Goal: Communication & Community: Answer question/provide support

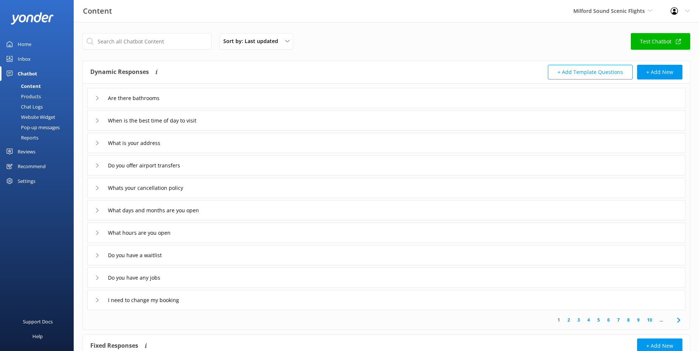
click at [33, 53] on link "Inbox" at bounding box center [37, 59] width 74 height 15
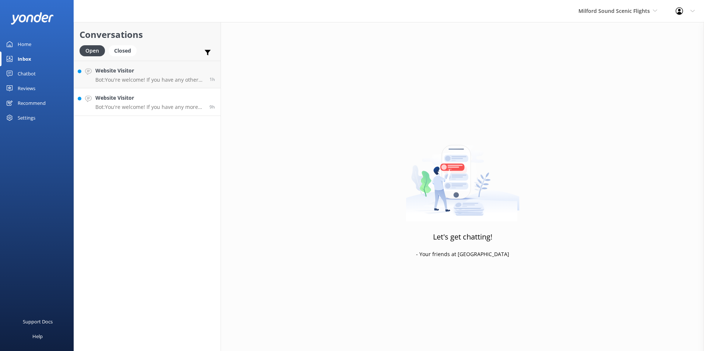
click at [135, 109] on p "Bot: You're welcome! If you have any more questions, feel free to ask." at bounding box center [149, 107] width 109 height 7
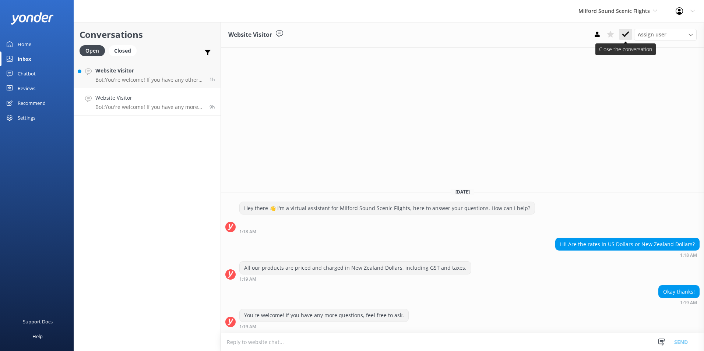
click at [627, 34] on use at bounding box center [625, 34] width 7 height 6
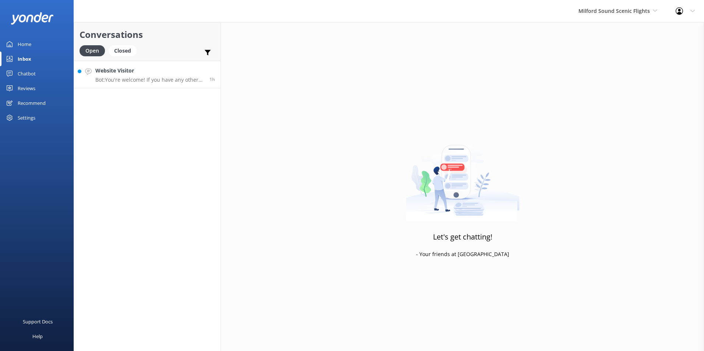
click at [114, 76] on div "Website Visitor Bot: You're welcome! If you have any other questions, feel free…" at bounding box center [149, 75] width 109 height 16
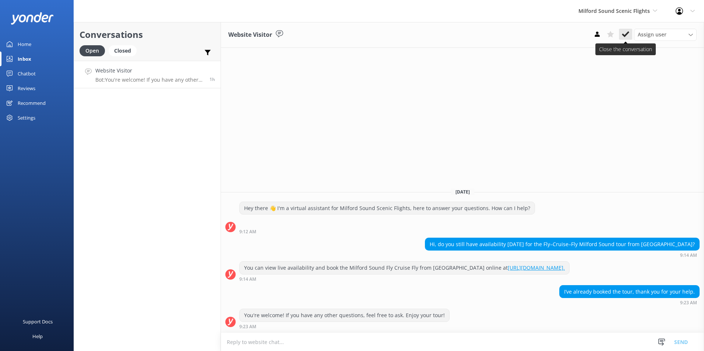
click at [628, 37] on icon at bounding box center [625, 34] width 7 height 7
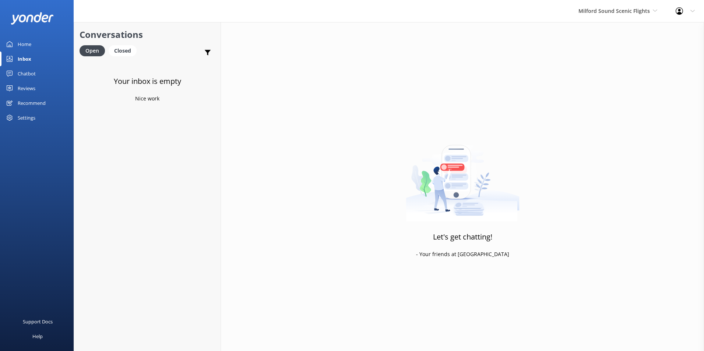
click at [30, 45] on div "Home" at bounding box center [25, 44] width 14 height 15
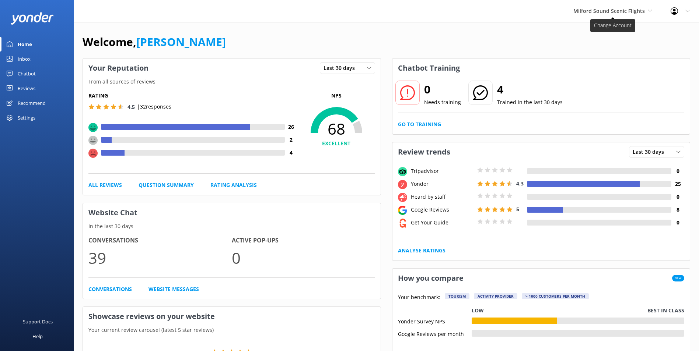
click at [632, 11] on span "Milford Sound Scenic Flights" at bounding box center [608, 10] width 71 height 7
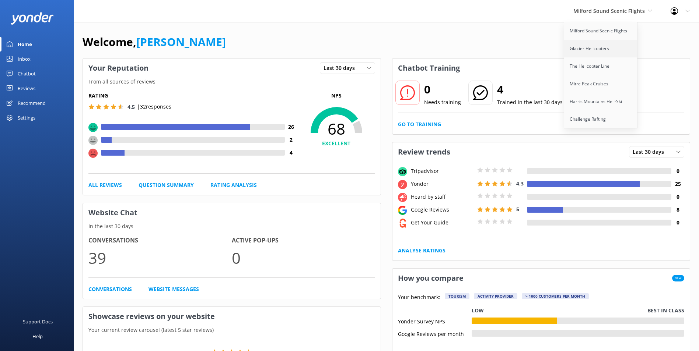
click at [608, 52] on link "Glacier Helicopters" at bounding box center [601, 49] width 74 height 18
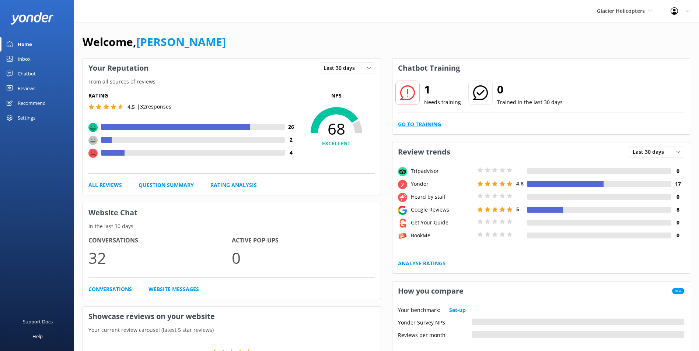
click at [426, 120] on link "Go to Training" at bounding box center [419, 124] width 43 height 8
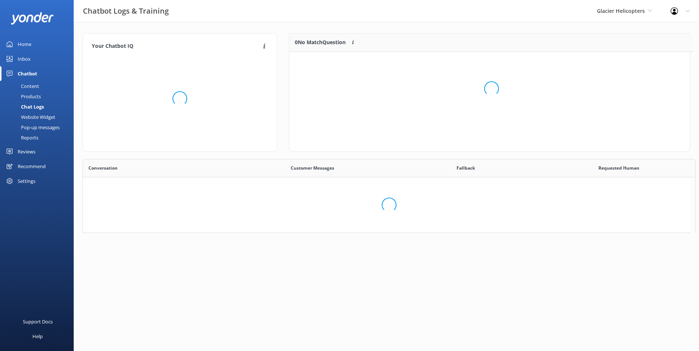
scroll to position [6, 6]
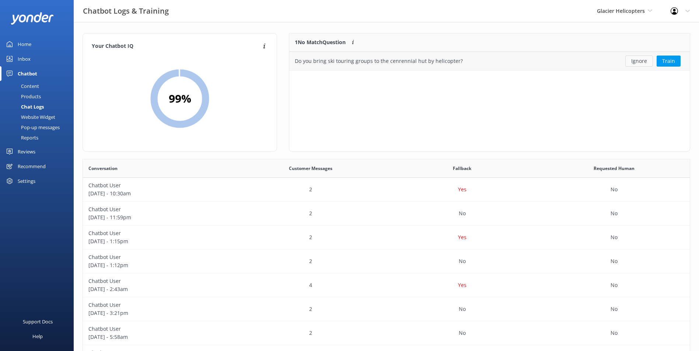
click at [638, 62] on button "Ignore" at bounding box center [639, 61] width 28 height 11
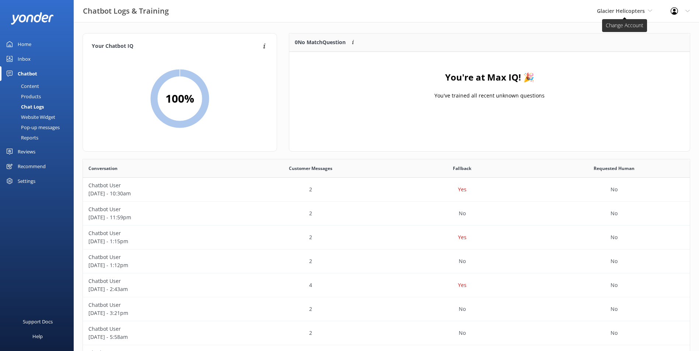
click at [632, 10] on span "Glacier Helicopters" at bounding box center [621, 10] width 48 height 7
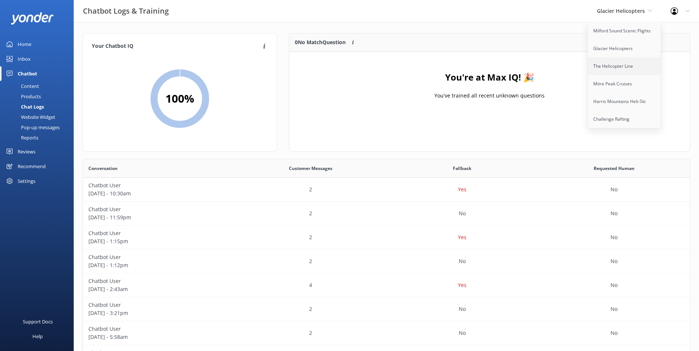
click at [613, 60] on link "The Helicopter Line" at bounding box center [625, 66] width 74 height 18
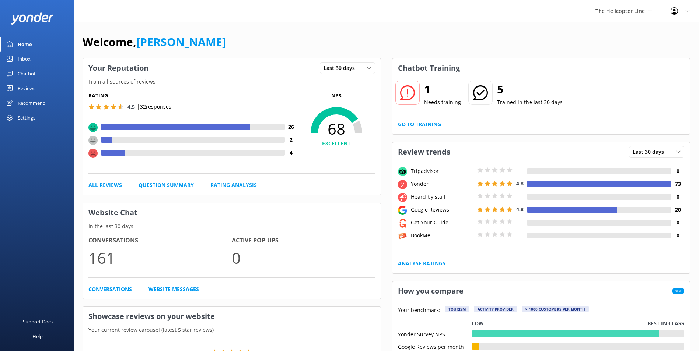
click at [433, 125] on link "Go to Training" at bounding box center [419, 124] width 43 height 8
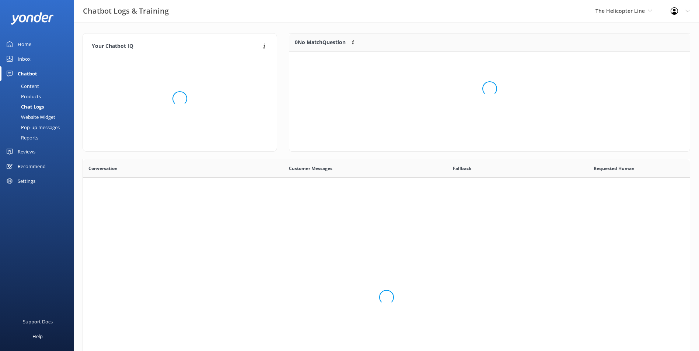
scroll to position [87, 395]
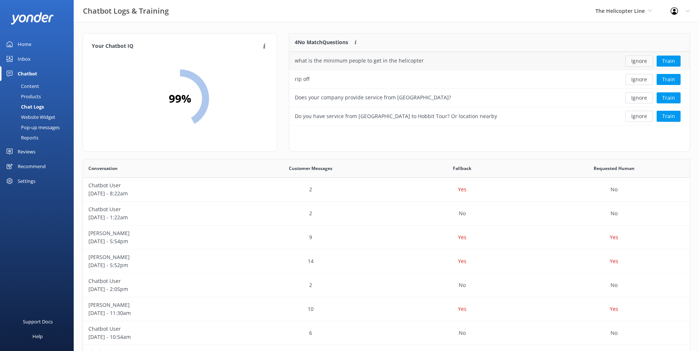
click at [648, 65] on button "Ignore" at bounding box center [639, 61] width 28 height 11
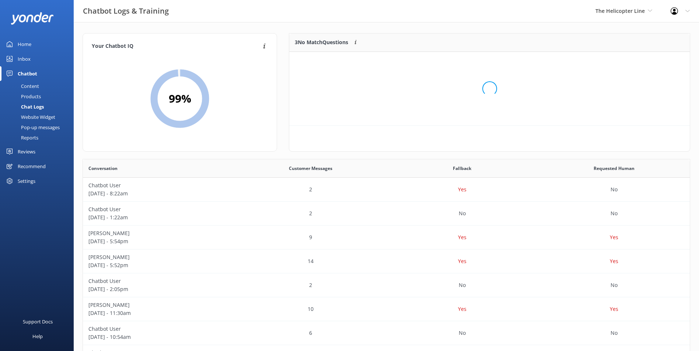
scroll to position [69, 395]
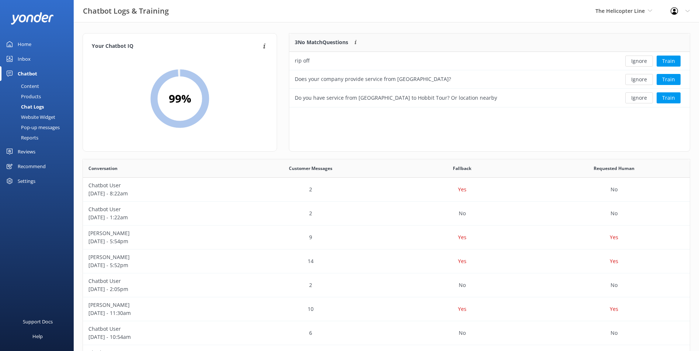
click at [648, 65] on button "Ignore" at bounding box center [639, 61] width 28 height 11
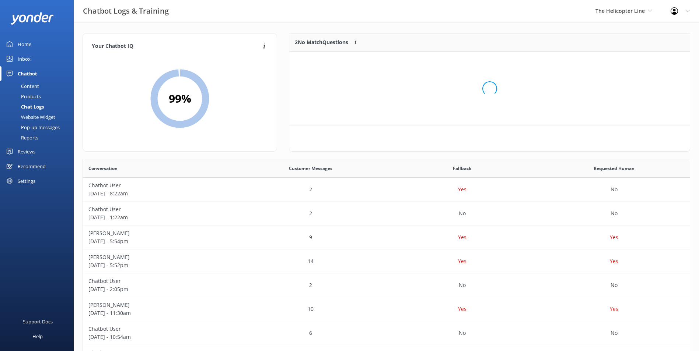
scroll to position [50, 395]
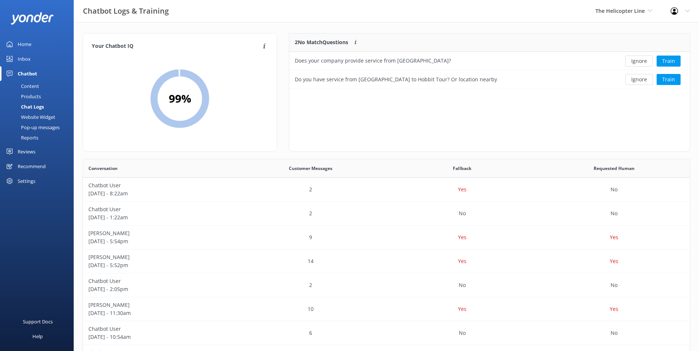
click at [648, 65] on button "Ignore" at bounding box center [639, 61] width 28 height 11
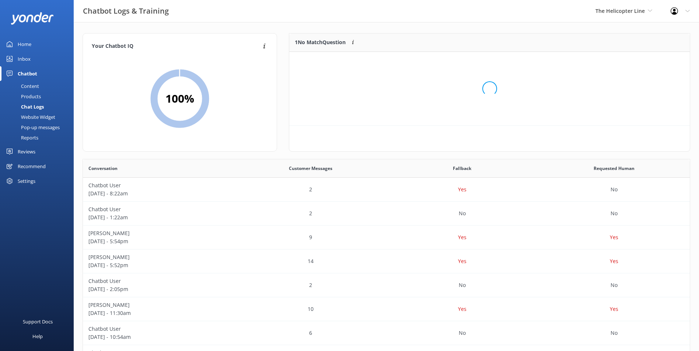
scroll to position [32, 395]
click at [648, 64] on button "Ignore" at bounding box center [639, 61] width 28 height 11
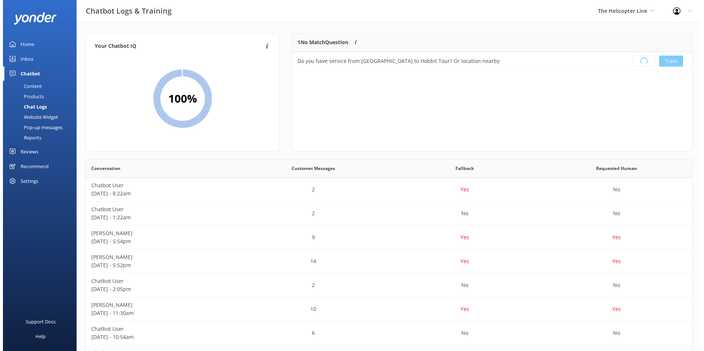
scroll to position [87, 395]
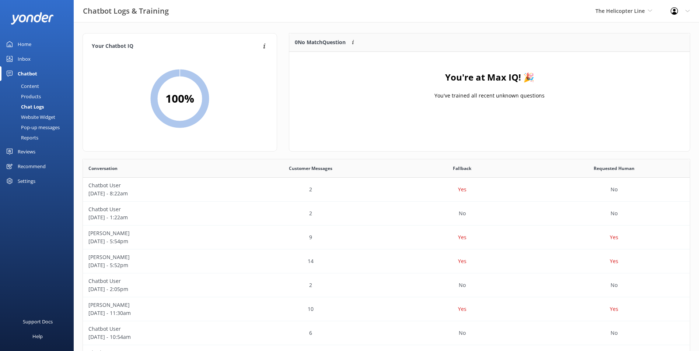
click at [31, 57] on link "Inbox" at bounding box center [37, 59] width 74 height 15
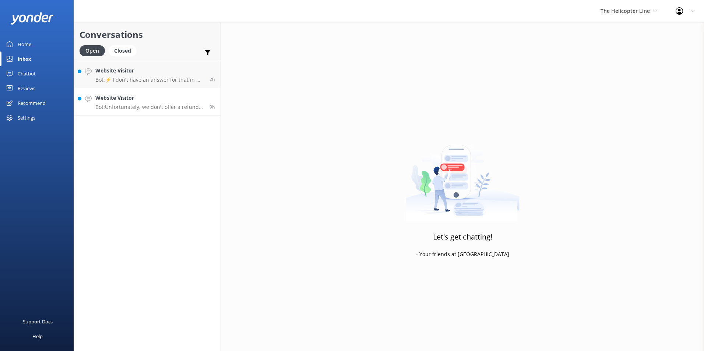
click at [162, 98] on h4 "Website Visitor" at bounding box center [149, 98] width 109 height 8
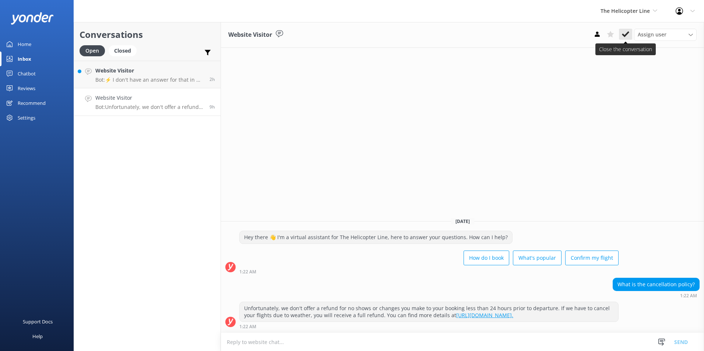
click at [623, 34] on use at bounding box center [625, 34] width 7 height 6
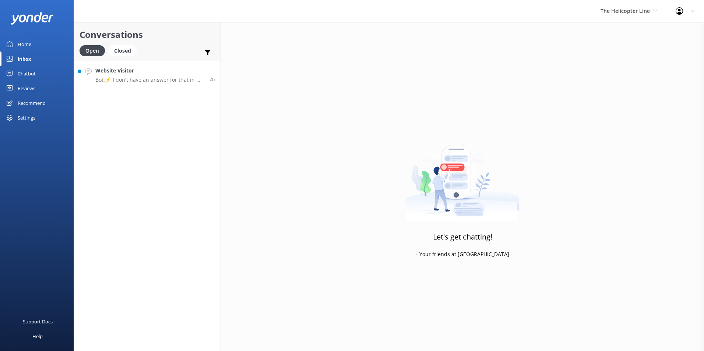
click at [135, 78] on p "Bot: ⚡ I don't have an answer for that in my knowledge base. Please try and rep…" at bounding box center [149, 80] width 109 height 7
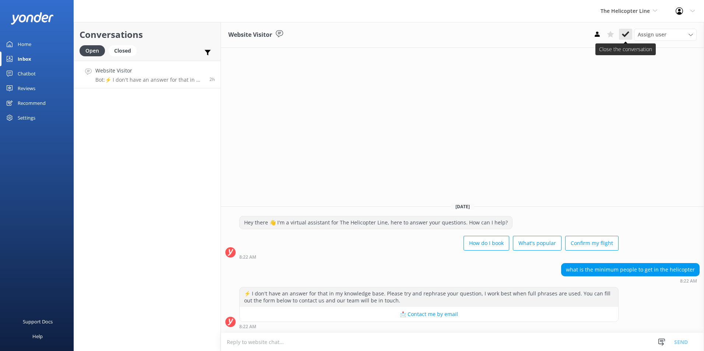
click at [628, 35] on icon at bounding box center [625, 34] width 7 height 7
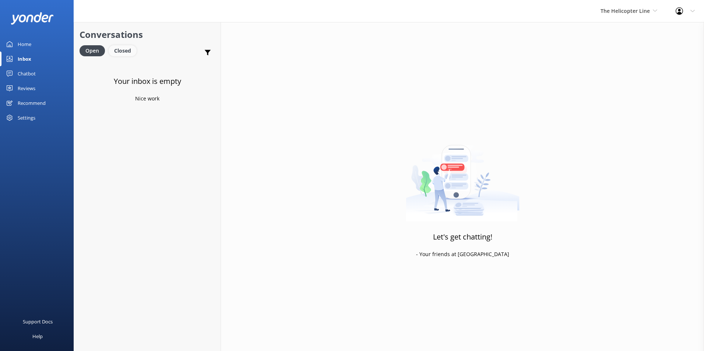
click at [123, 49] on div "Closed" at bounding box center [123, 50] width 28 height 11
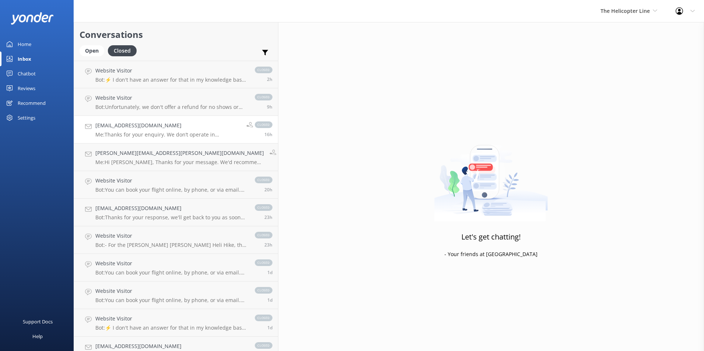
click at [171, 129] on h4 "[EMAIL_ADDRESS][DOMAIN_NAME]" at bounding box center [168, 126] width 146 height 8
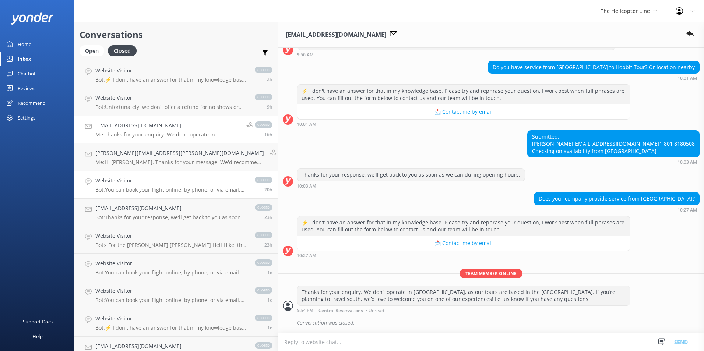
scroll to position [116, 0]
click at [146, 182] on h4 "Website Visitor" at bounding box center [171, 181] width 152 height 8
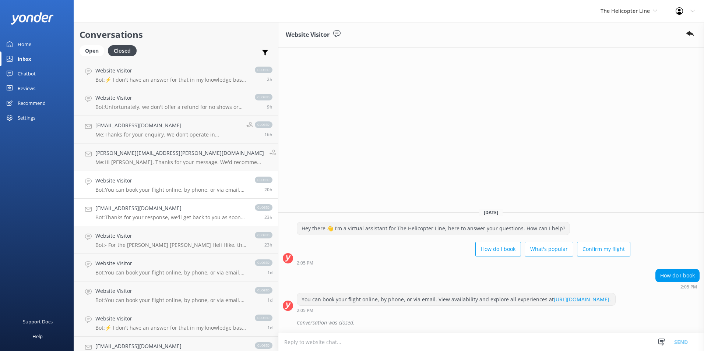
click at [134, 213] on h4 "[EMAIL_ADDRESS][DOMAIN_NAME]" at bounding box center [171, 208] width 152 height 8
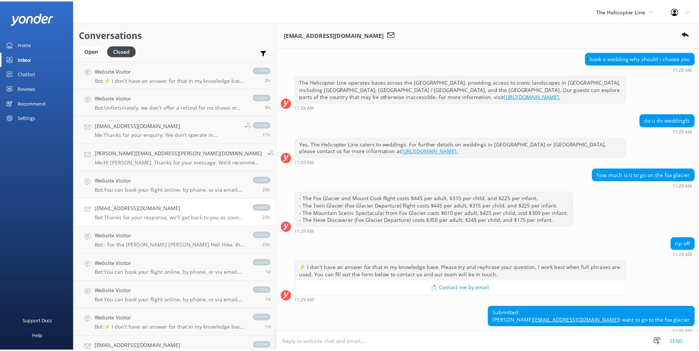
scroll to position [122, 0]
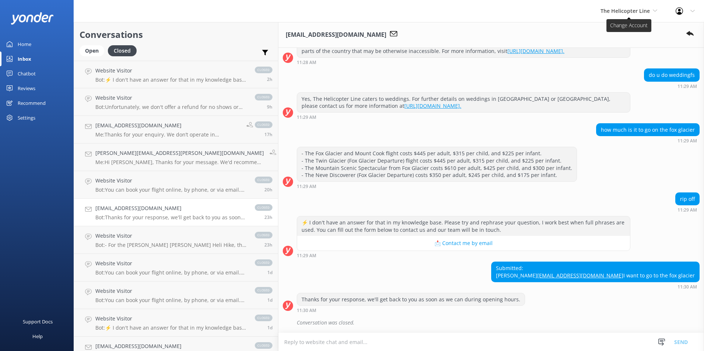
click at [623, 9] on span "The Helicopter Line" at bounding box center [625, 10] width 49 height 7
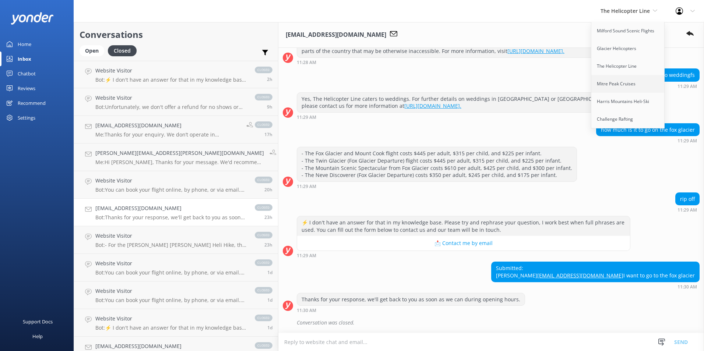
click at [645, 87] on link "Mitre Peak Cruises" at bounding box center [629, 84] width 74 height 18
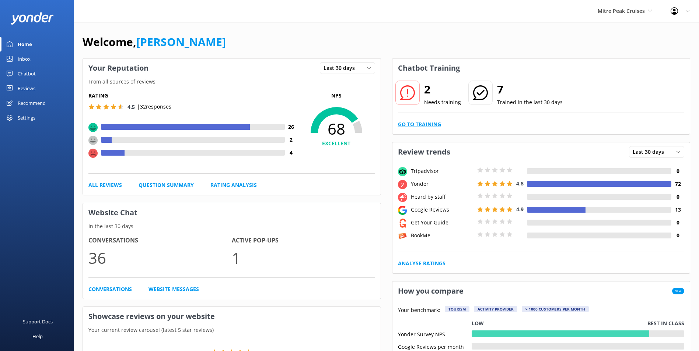
click at [431, 125] on link "Go to Training" at bounding box center [419, 124] width 43 height 8
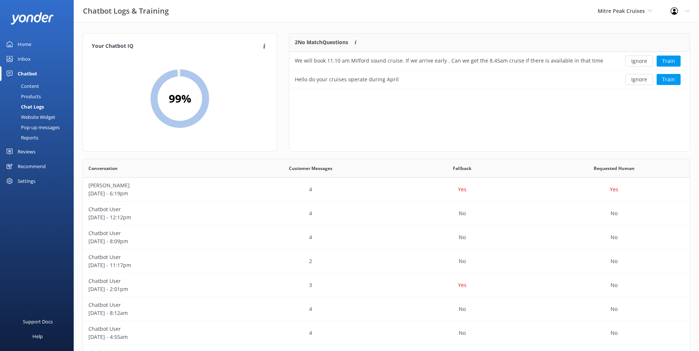
scroll to position [50, 395]
click at [644, 64] on button "Ignore" at bounding box center [639, 61] width 28 height 11
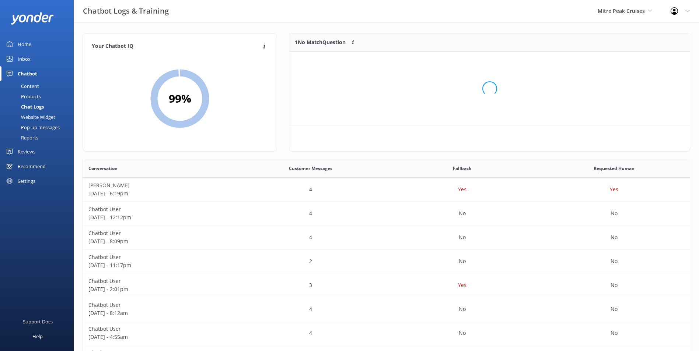
scroll to position [32, 395]
click at [644, 64] on button "Ignore" at bounding box center [639, 61] width 28 height 11
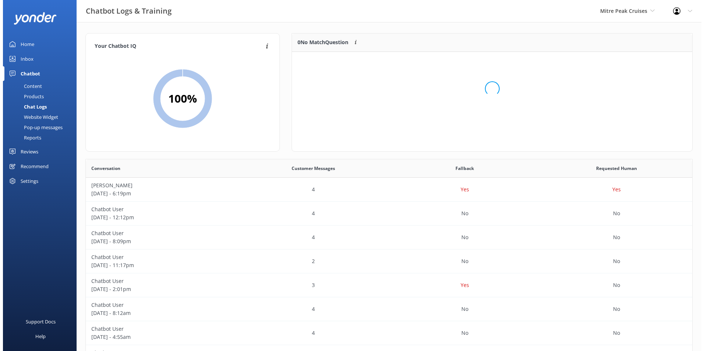
scroll to position [87, 395]
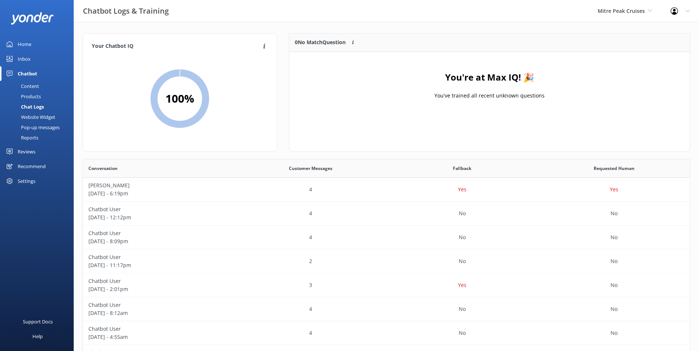
click at [24, 56] on div "Inbox" at bounding box center [24, 59] width 13 height 15
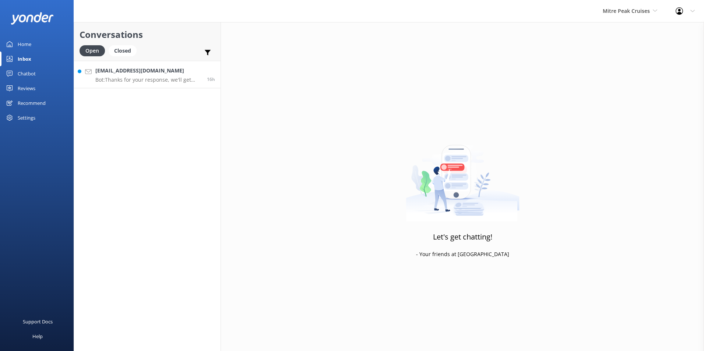
click at [183, 78] on p "Bot: Thanks for your response, we'll get back to you as soon as we can during o…" at bounding box center [148, 80] width 106 height 7
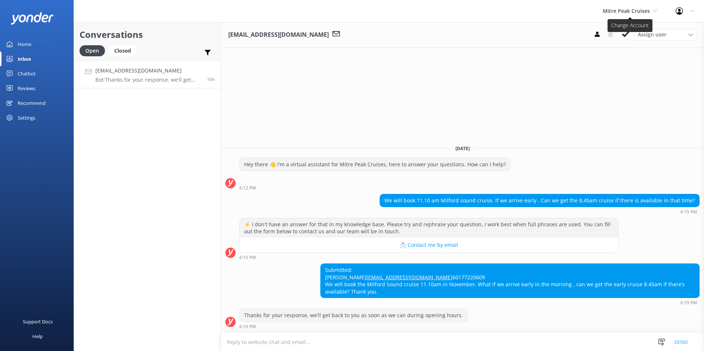
click at [656, 8] on span "Mitre Peak Cruises" at bounding box center [630, 11] width 55 height 8
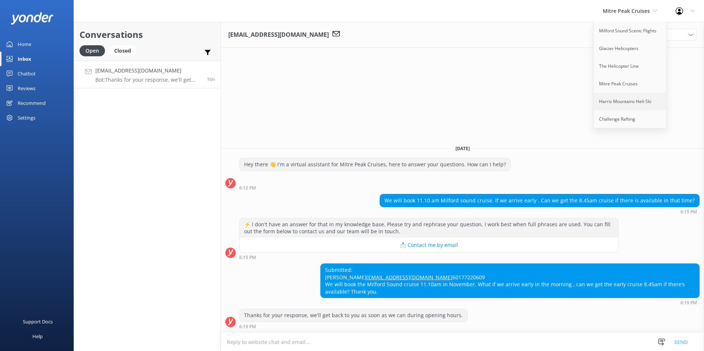
click at [636, 103] on link "Harris Mountains Heli-Ski" at bounding box center [631, 102] width 74 height 18
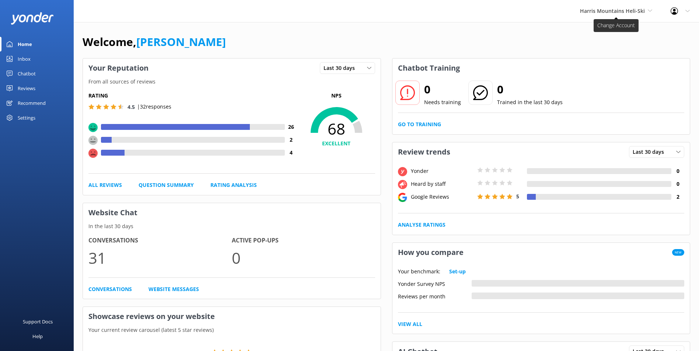
click at [623, 10] on span "Harris Mountains Heli-Ski" at bounding box center [612, 10] width 65 height 7
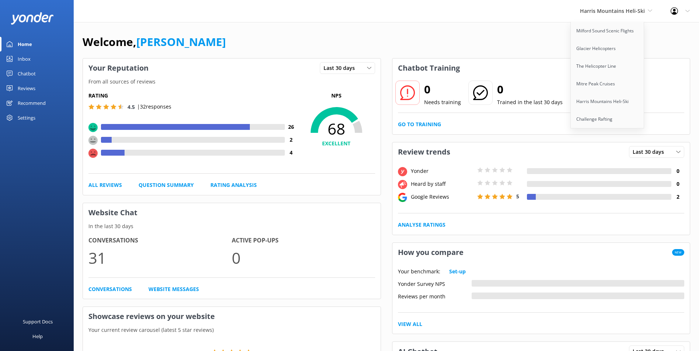
click at [26, 56] on div "Inbox" at bounding box center [24, 59] width 13 height 15
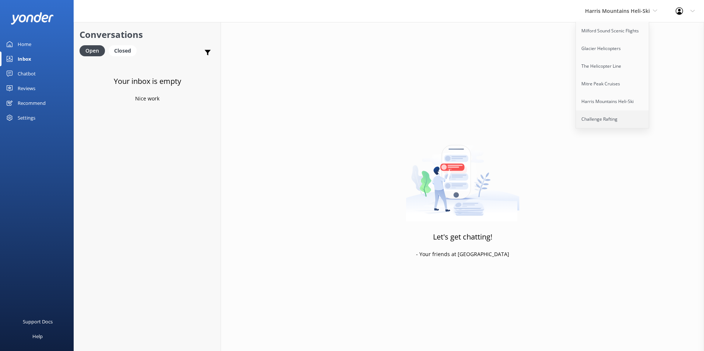
click at [602, 119] on link "Challenge Rafting" at bounding box center [613, 120] width 74 height 18
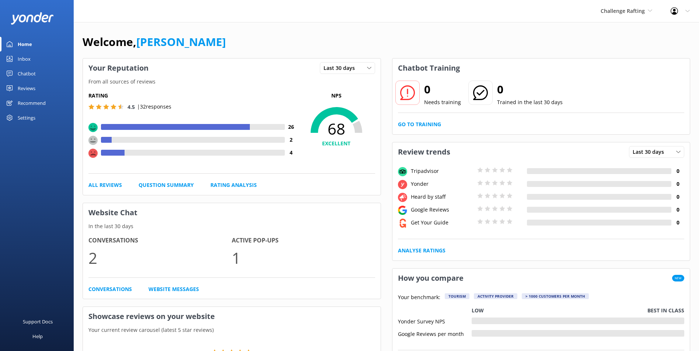
click at [21, 55] on div "Inbox" at bounding box center [24, 59] width 13 height 15
